Goal: Find specific page/section: Find specific page/section

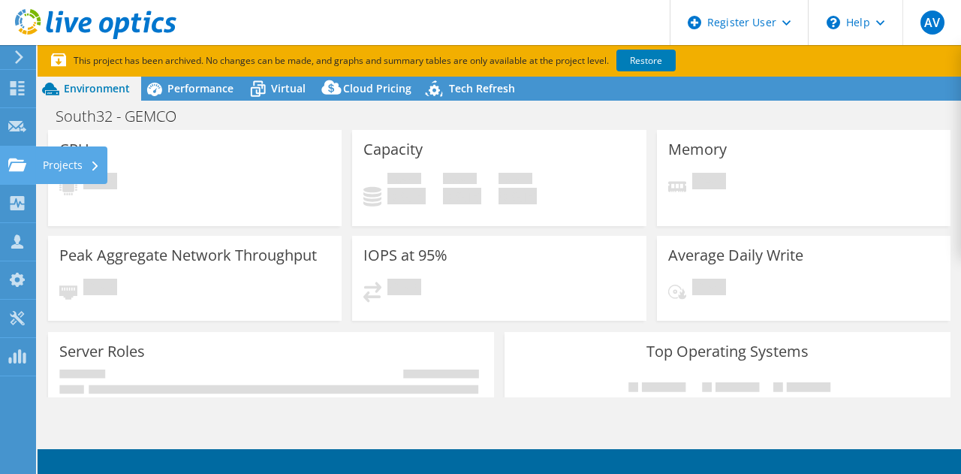
select select "Australia"
select select "USD"
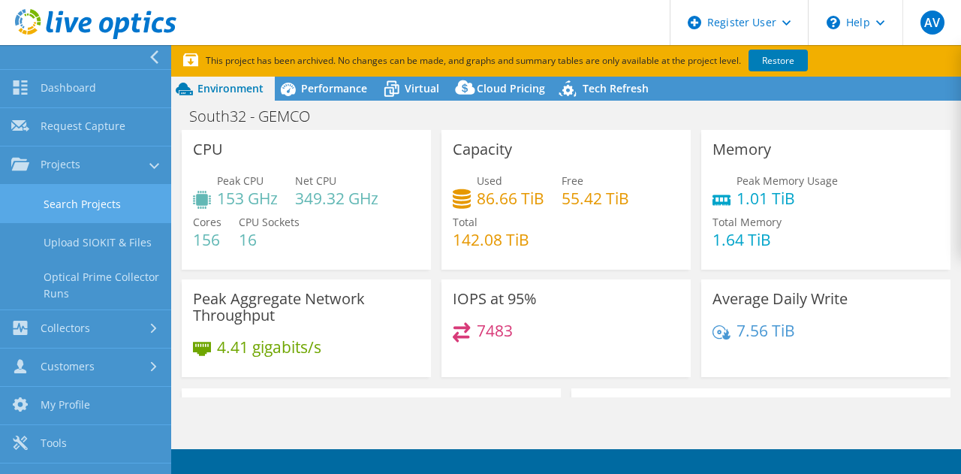
click at [17, 197] on link "Search Projects" at bounding box center [85, 204] width 171 height 38
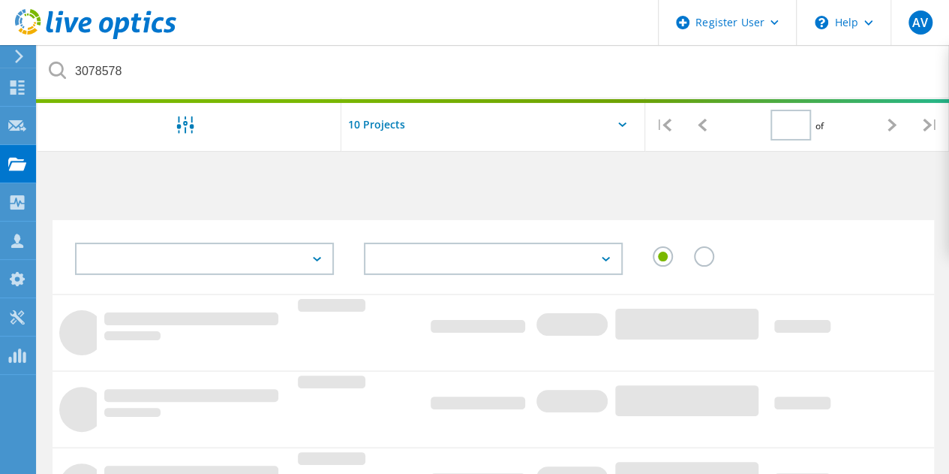
type input "1"
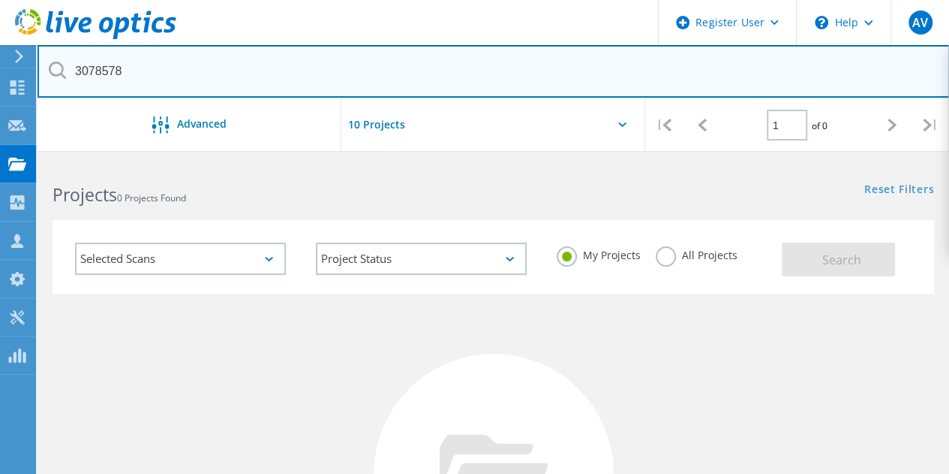
drag, startPoint x: 174, startPoint y: 80, endPoint x: 42, endPoint y: 58, distance: 133.9
click at [42, 58] on input "3078578" at bounding box center [494, 71] width 913 height 53
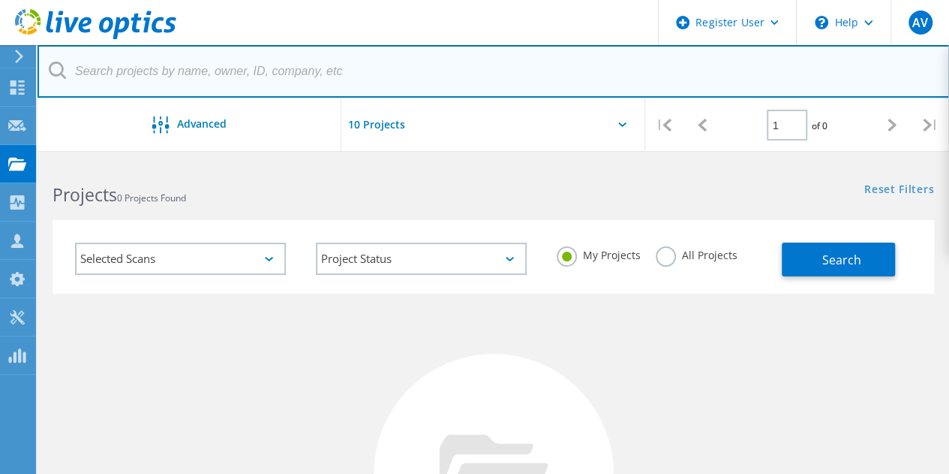
click at [185, 74] on input "text" at bounding box center [494, 71] width 913 height 53
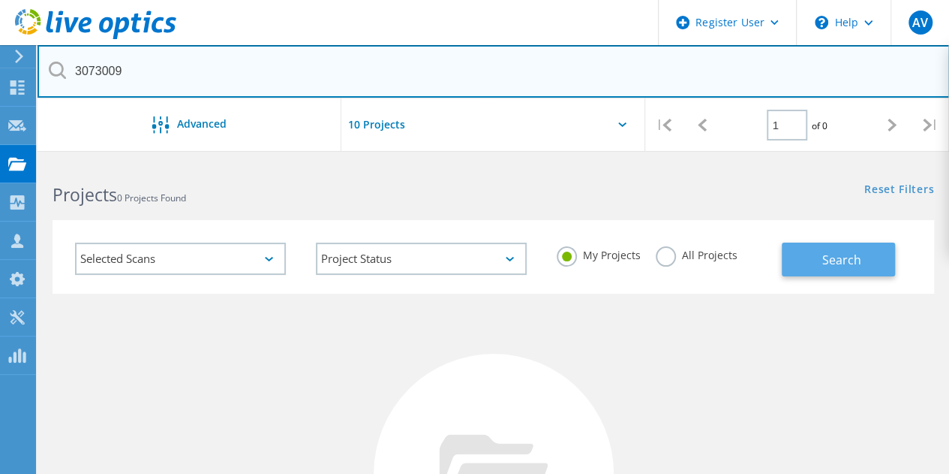
type input "3073009"
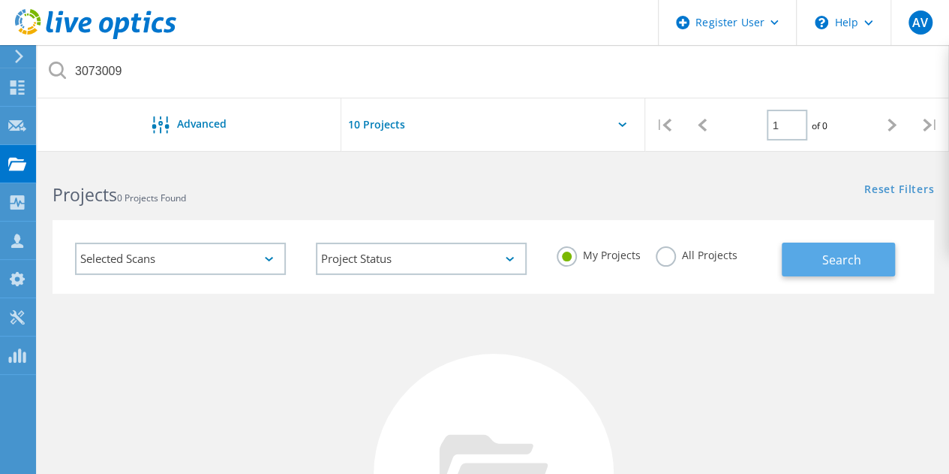
click at [820, 260] on button "Search" at bounding box center [838, 259] width 113 height 34
click at [672, 257] on label "All Projects" at bounding box center [697, 253] width 82 height 14
click at [0, 0] on input "All Projects" at bounding box center [0, 0] width 0 height 0
click at [799, 260] on button "Search" at bounding box center [838, 259] width 113 height 34
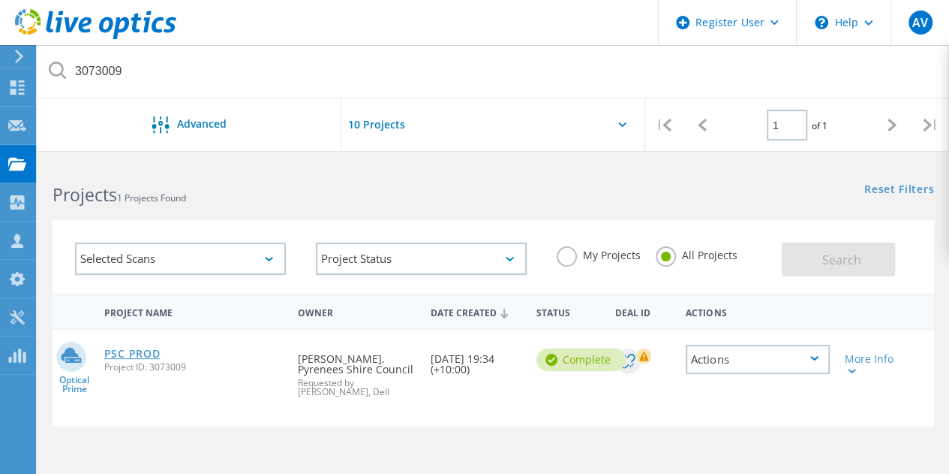
click at [110, 352] on link "PSC PROD" at bounding box center [132, 353] width 56 height 11
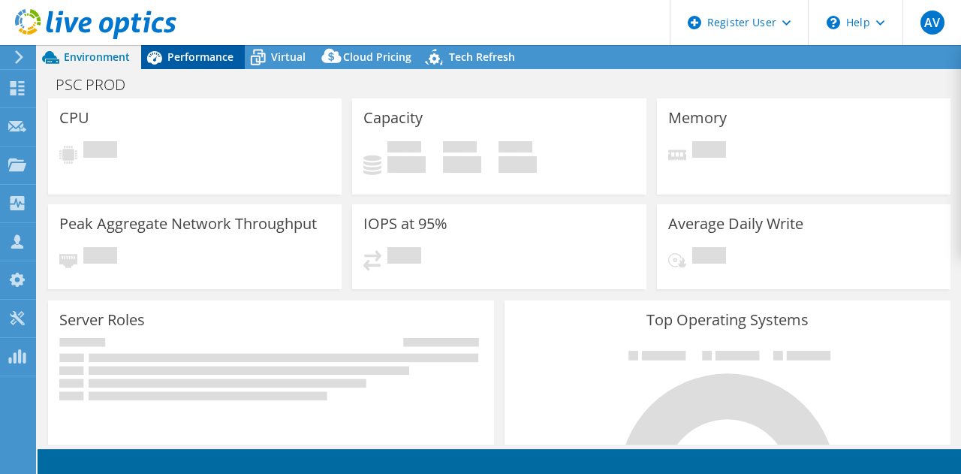
click at [203, 55] on span "Performance" at bounding box center [200, 57] width 66 height 14
select select "USD"
